Goal: Information Seeking & Learning: Learn about a topic

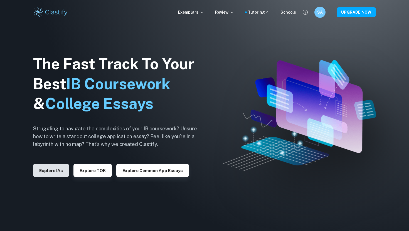
click at [43, 176] on button "Explore IAs" at bounding box center [51, 170] width 36 height 13
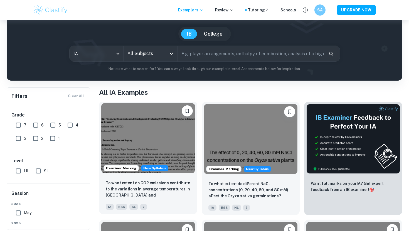
scroll to position [46, 0]
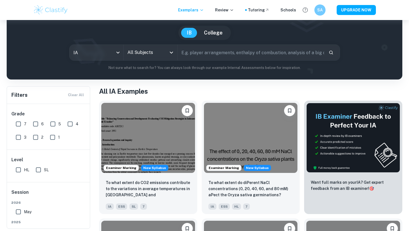
click at [131, 54] on input "All Subjects" at bounding box center [146, 52] width 40 height 11
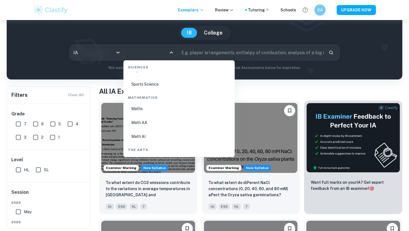
scroll to position [932, 0]
click at [143, 138] on li "Math AI" at bounding box center [179, 136] width 107 height 13
type input "Math AI"
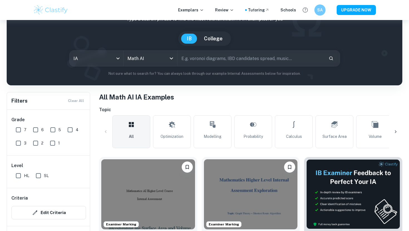
scroll to position [56, 0]
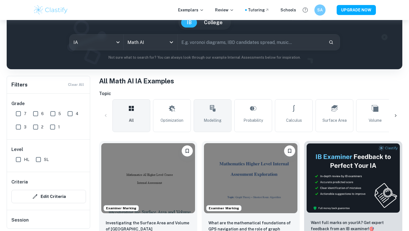
click at [209, 116] on link "Modelling" at bounding box center [212, 115] width 38 height 33
type input "Modelling"
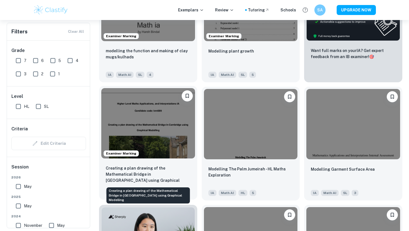
scroll to position [229, 0]
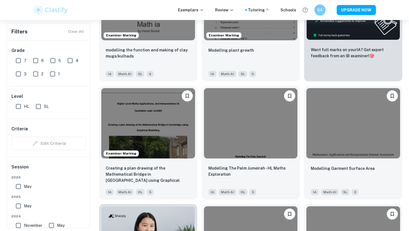
click at [33, 64] on input "6" at bounding box center [35, 60] width 11 height 11
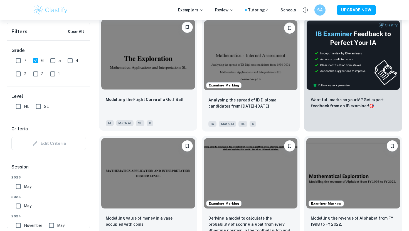
scroll to position [174, 0]
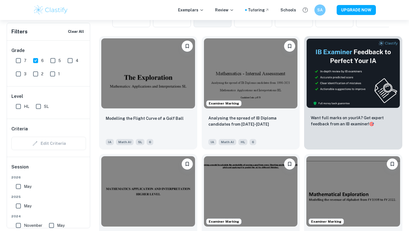
click at [35, 58] on input "6" at bounding box center [35, 60] width 11 height 11
checkbox input "false"
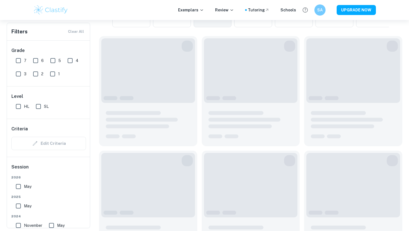
click at [19, 61] on input "7" at bounding box center [18, 60] width 11 height 11
checkbox input "true"
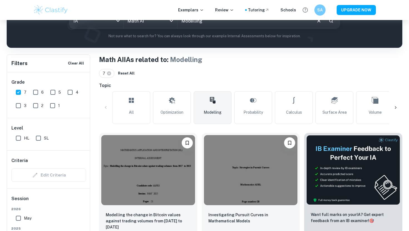
scroll to position [128, 0]
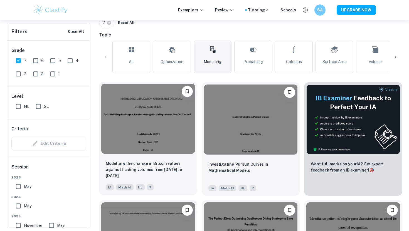
click at [148, 138] on img at bounding box center [148, 119] width 94 height 70
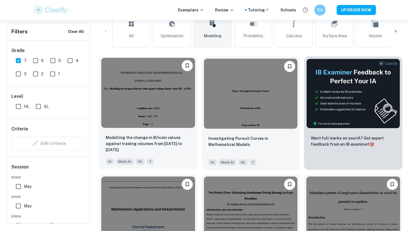
scroll to position [103, 0]
